Goal: Transaction & Acquisition: Purchase product/service

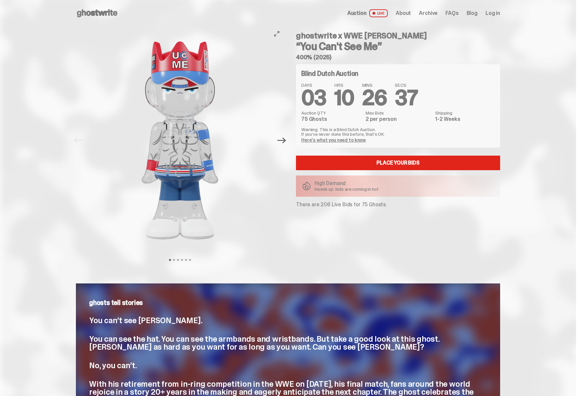
click at [282, 143] on icon "Next" at bounding box center [281, 140] width 9 height 9
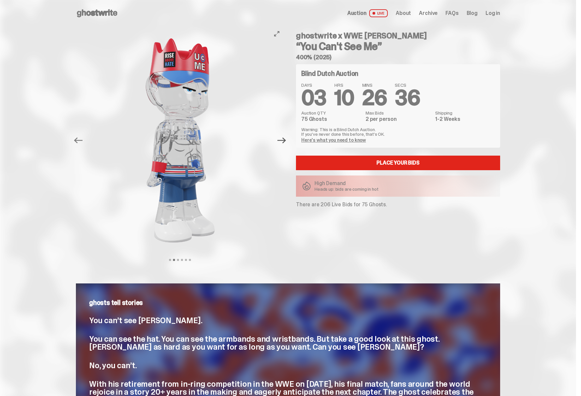
click at [282, 143] on icon "Next" at bounding box center [281, 140] width 9 height 9
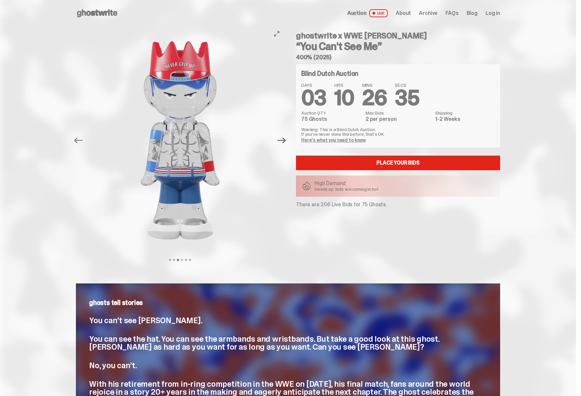
click at [282, 143] on icon "Next" at bounding box center [281, 140] width 9 height 9
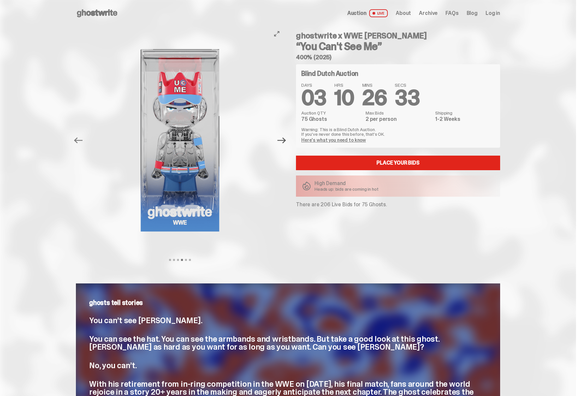
click at [282, 143] on icon "Next" at bounding box center [281, 140] width 9 height 9
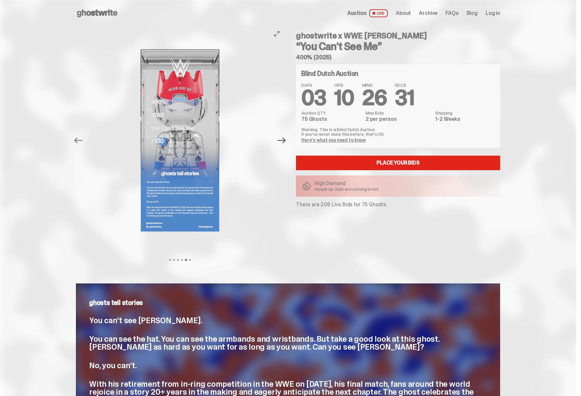
click at [282, 143] on icon "Next" at bounding box center [281, 140] width 9 height 9
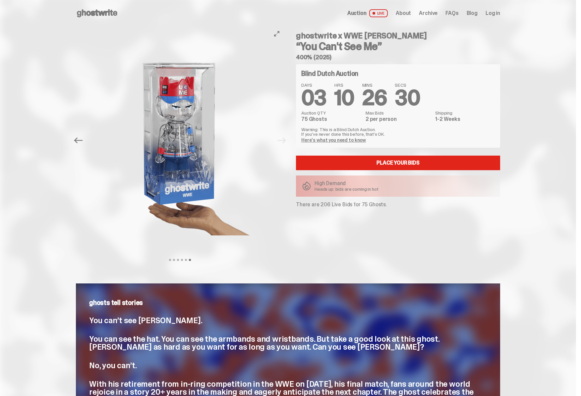
click at [282, 143] on div at bounding box center [180, 140] width 208 height 228
click at [437, 164] on link "Place your Bids" at bounding box center [398, 163] width 204 height 15
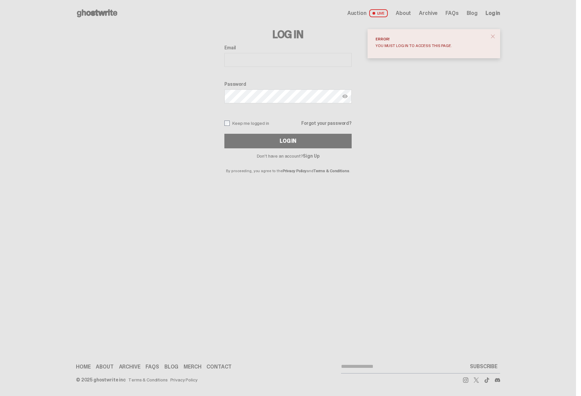
click at [112, 16] on use at bounding box center [97, 13] width 40 height 8
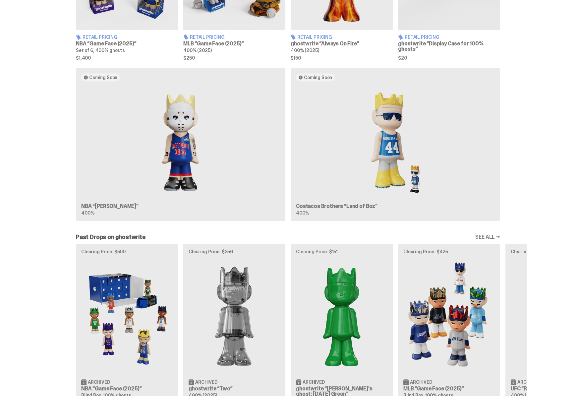
scroll to position [577, 0]
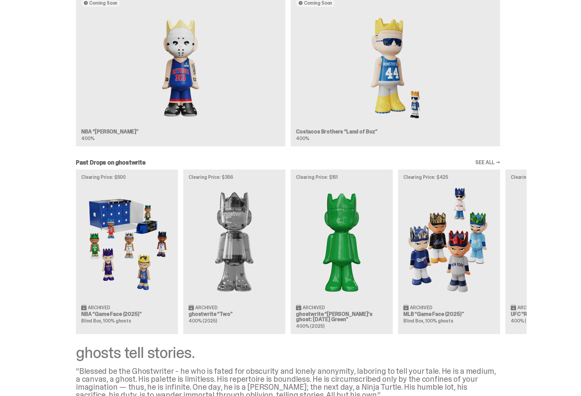
click at [217, 202] on img at bounding box center [233, 242] width 91 height 114
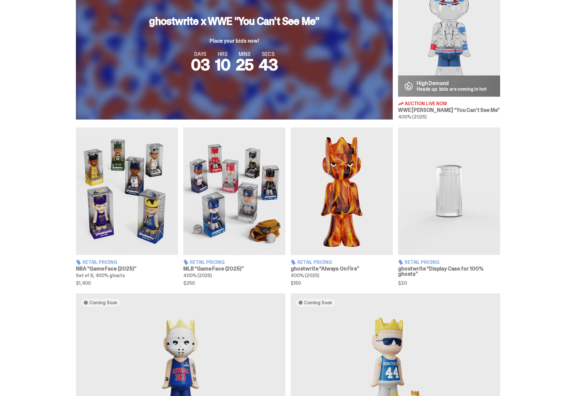
scroll to position [459, 0]
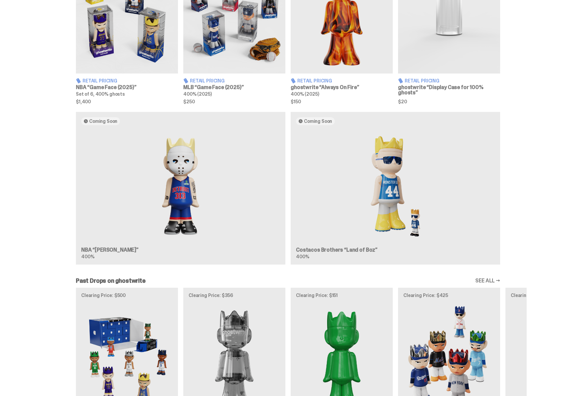
click at [191, 180] on img at bounding box center [180, 186] width 199 height 112
click at [267, 204] on img at bounding box center [180, 186] width 199 height 112
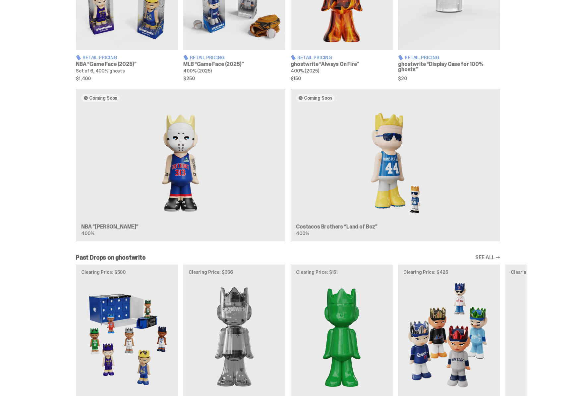
scroll to position [483, 0]
